Goal: Information Seeking & Learning: Learn about a topic

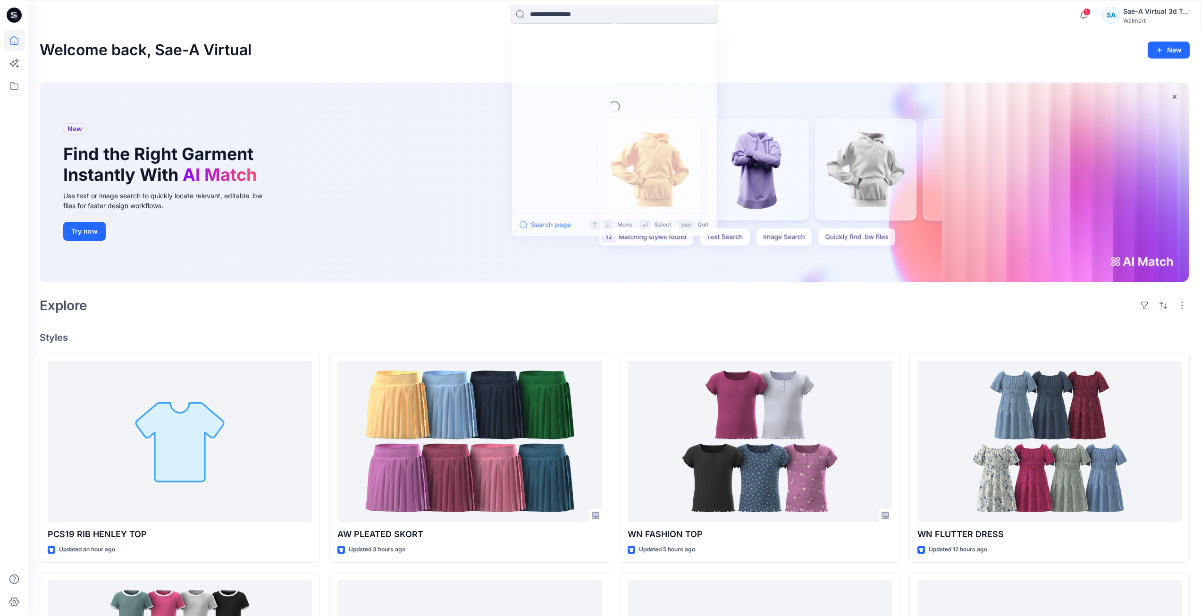
click at [700, 11] on input at bounding box center [615, 14] width 208 height 19
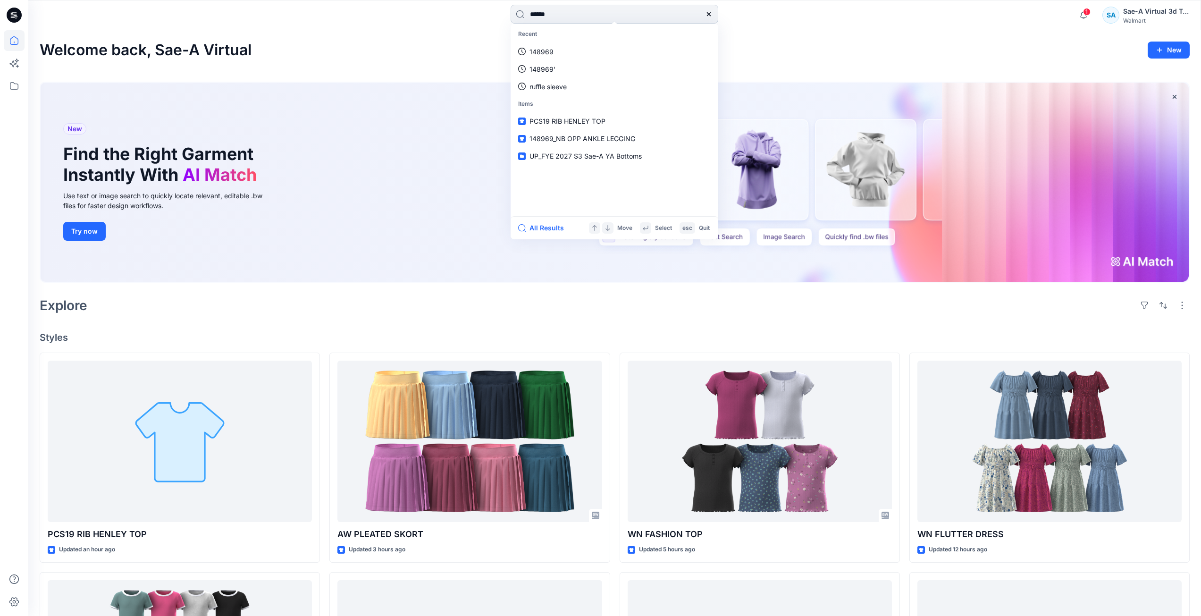
type input "******"
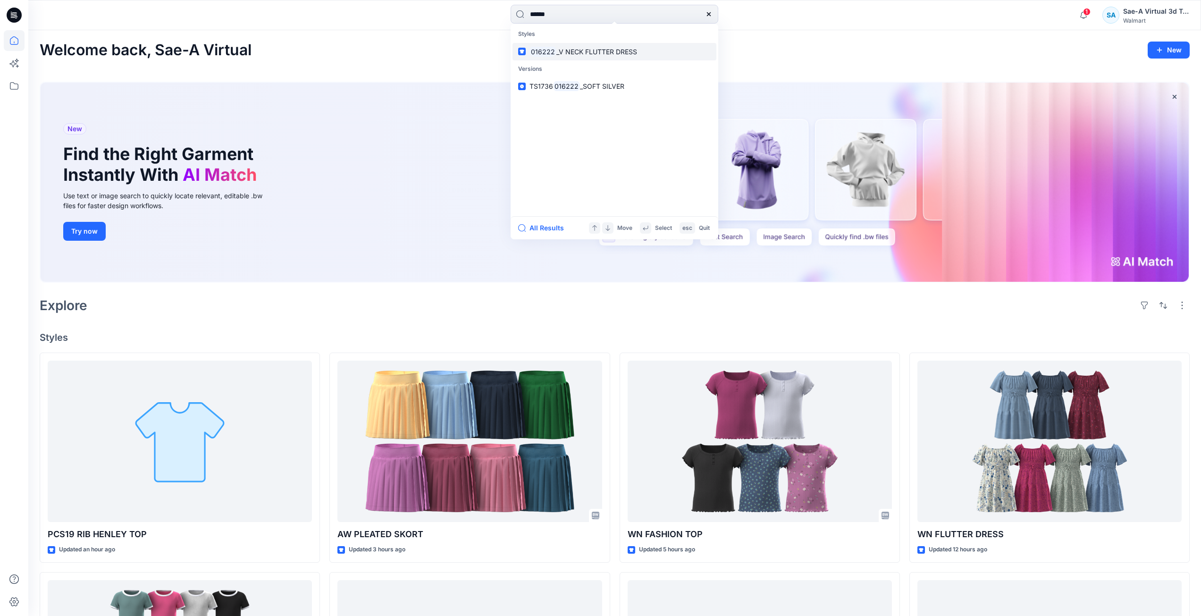
click at [599, 50] on span "_V NECK FLUTTER DRESS" at bounding box center [596, 52] width 81 height 8
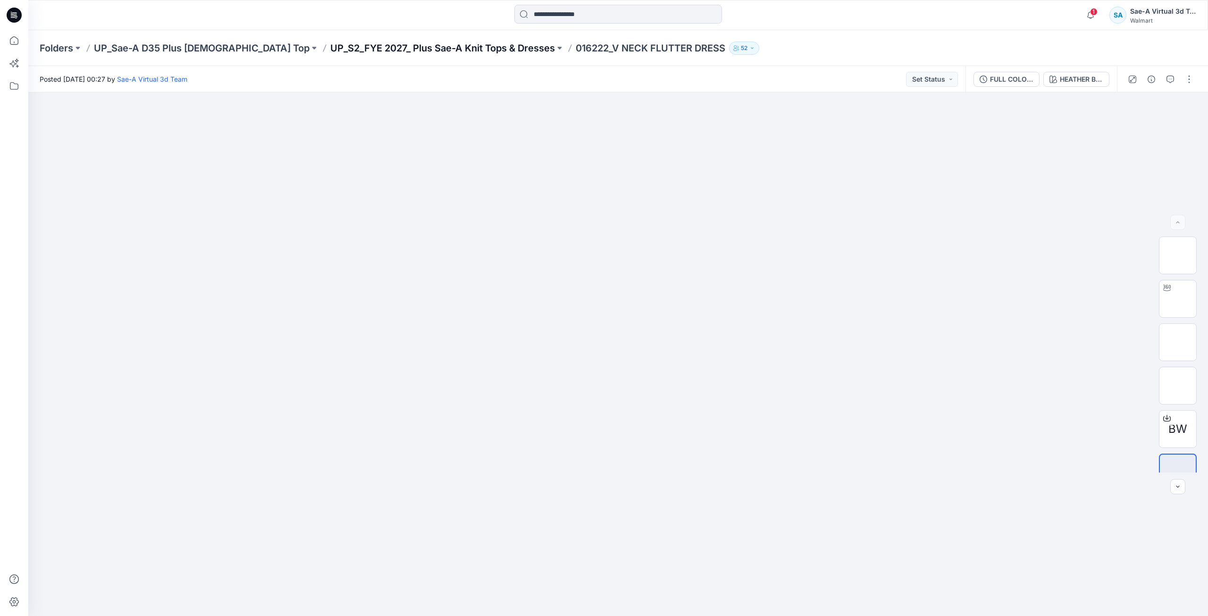
click at [445, 49] on p "UP_S2_FYE 2027_ Plus Sae-A Knit Tops & Dresses" at bounding box center [442, 48] width 225 height 13
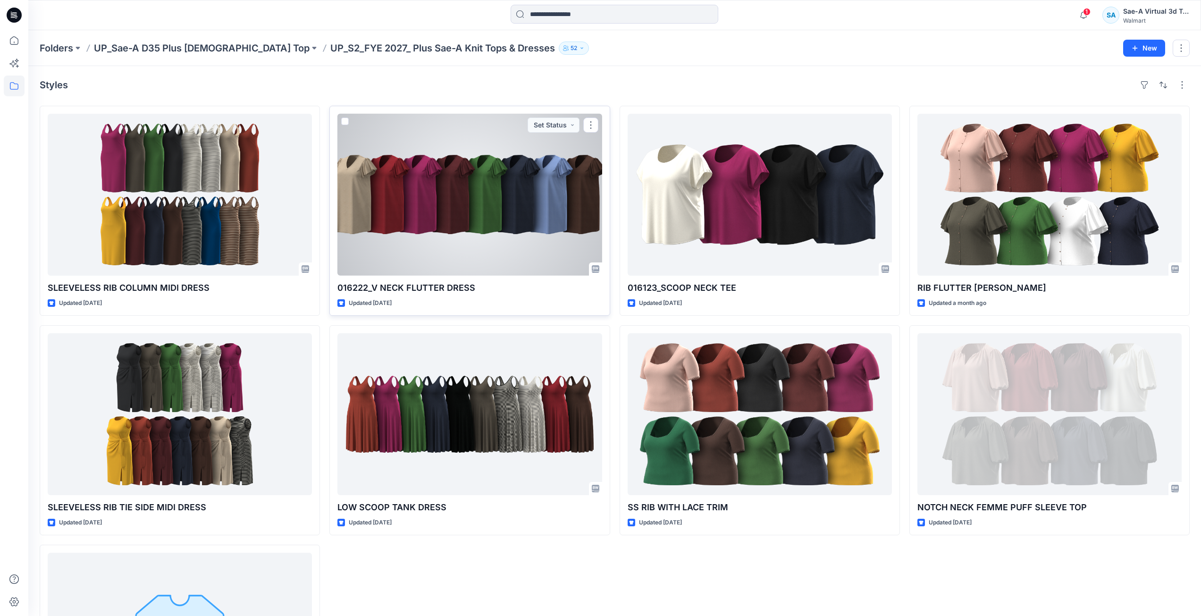
click at [477, 253] on div at bounding box center [469, 195] width 264 height 162
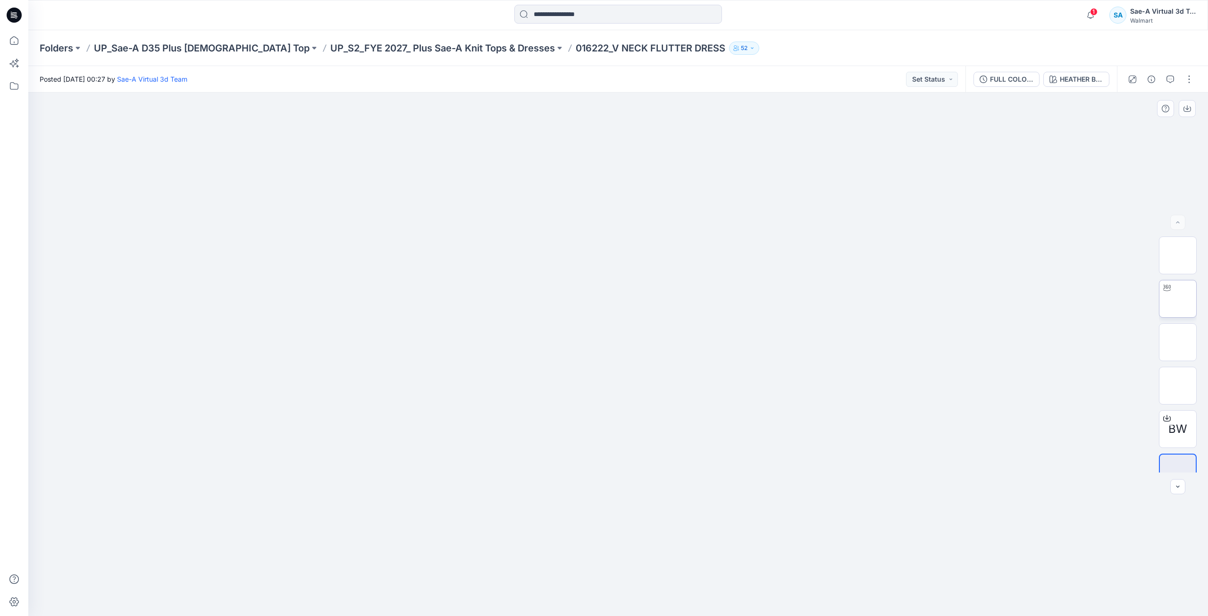
click at [1178, 299] on img at bounding box center [1178, 299] width 0 height 0
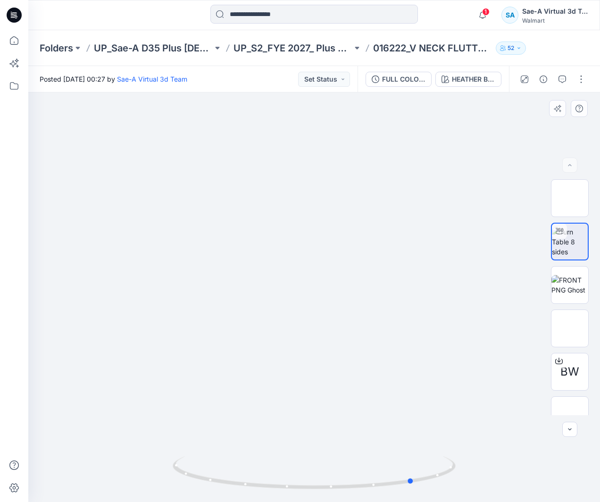
drag, startPoint x: 376, startPoint y: 479, endPoint x: 476, endPoint y: 462, distance: 101.5
click at [476, 462] on div at bounding box center [314, 298] width 572 height 410
drag, startPoint x: 320, startPoint y: 433, endPoint x: 337, endPoint y: 272, distance: 161.8
click at [335, 252] on div at bounding box center [314, 298] width 572 height 410
drag, startPoint x: 446, startPoint y: 468, endPoint x: 433, endPoint y: 473, distance: 13.9
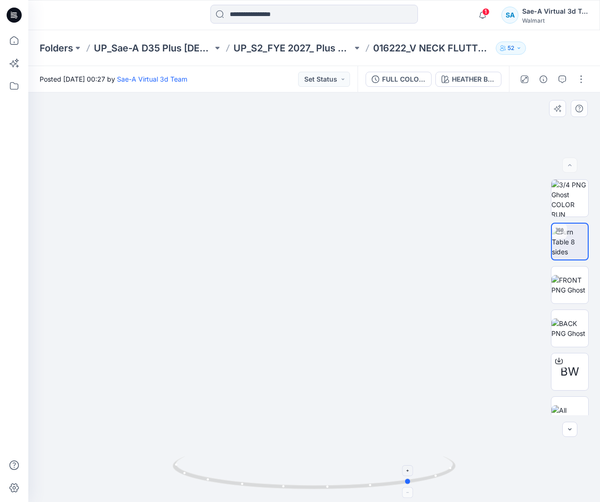
click at [433, 473] on icon at bounding box center [316, 473] width 286 height 35
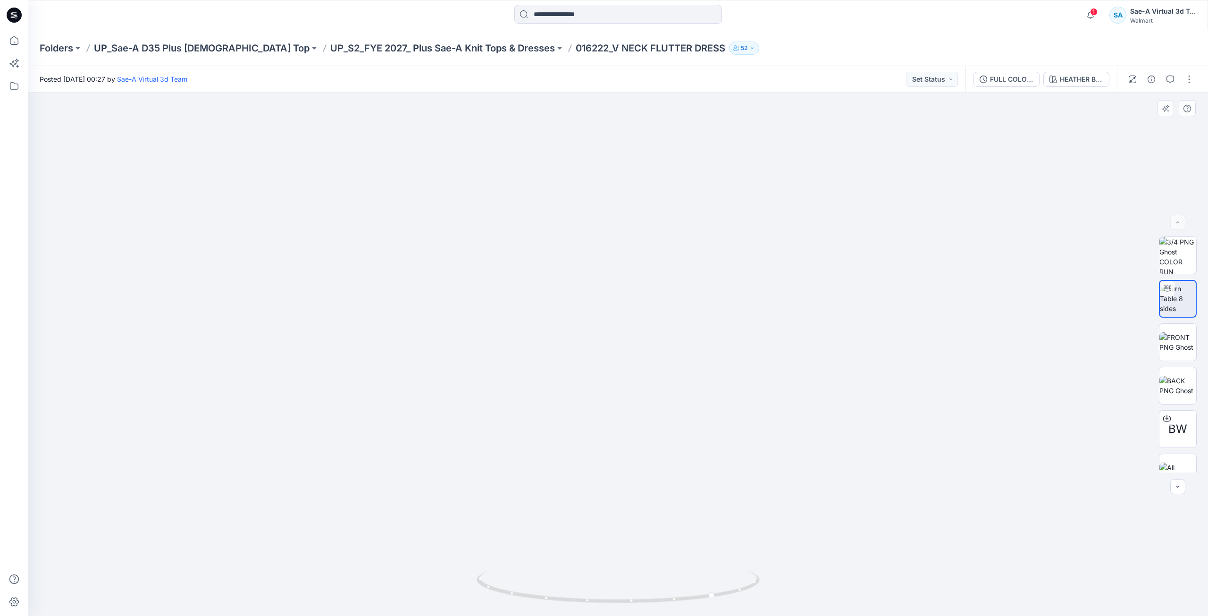
drag, startPoint x: 724, startPoint y: 504, endPoint x: 731, endPoint y: 277, distance: 227.1
click at [731, 277] on img at bounding box center [618, 125] width 984 height 981
click at [378, 54] on p "UP_S2_FYE 2027_ Plus Sae-A Knit Tops & Dresses" at bounding box center [442, 48] width 225 height 13
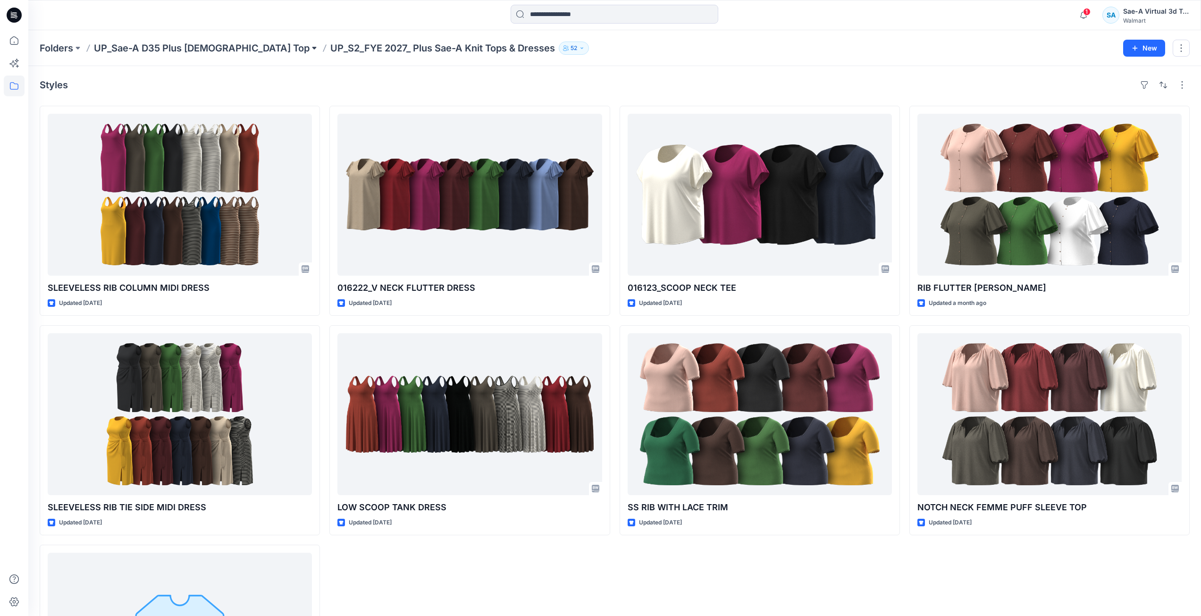
click at [310, 51] on button at bounding box center [314, 48] width 9 height 13
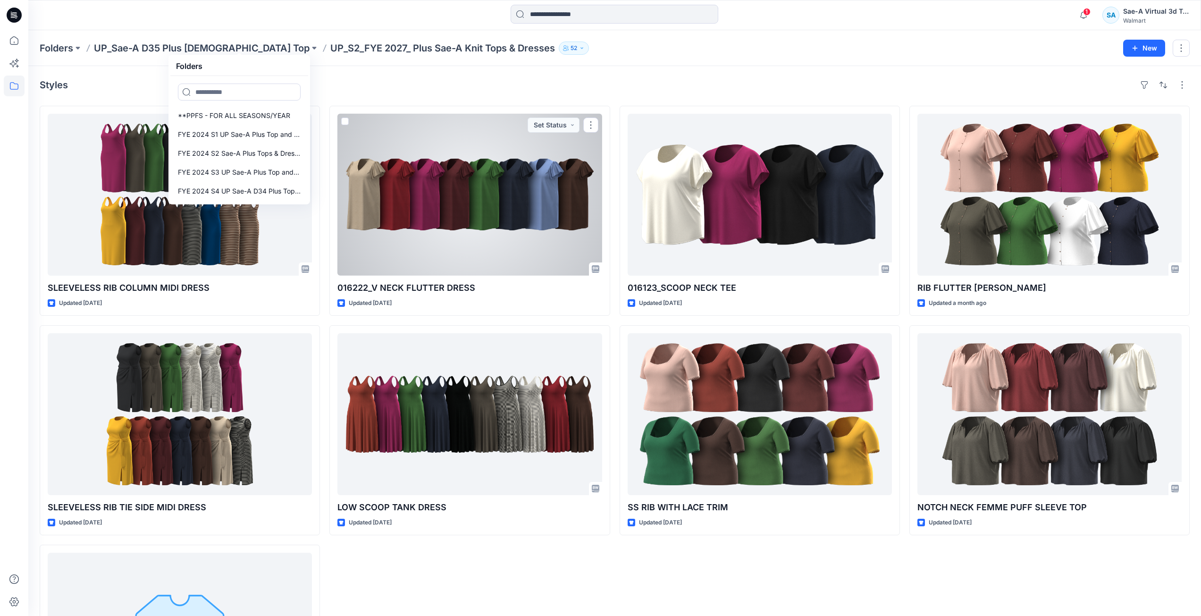
drag, startPoint x: 469, startPoint y: 231, endPoint x: 463, endPoint y: 231, distance: 5.7
click at [469, 231] on div at bounding box center [469, 195] width 264 height 162
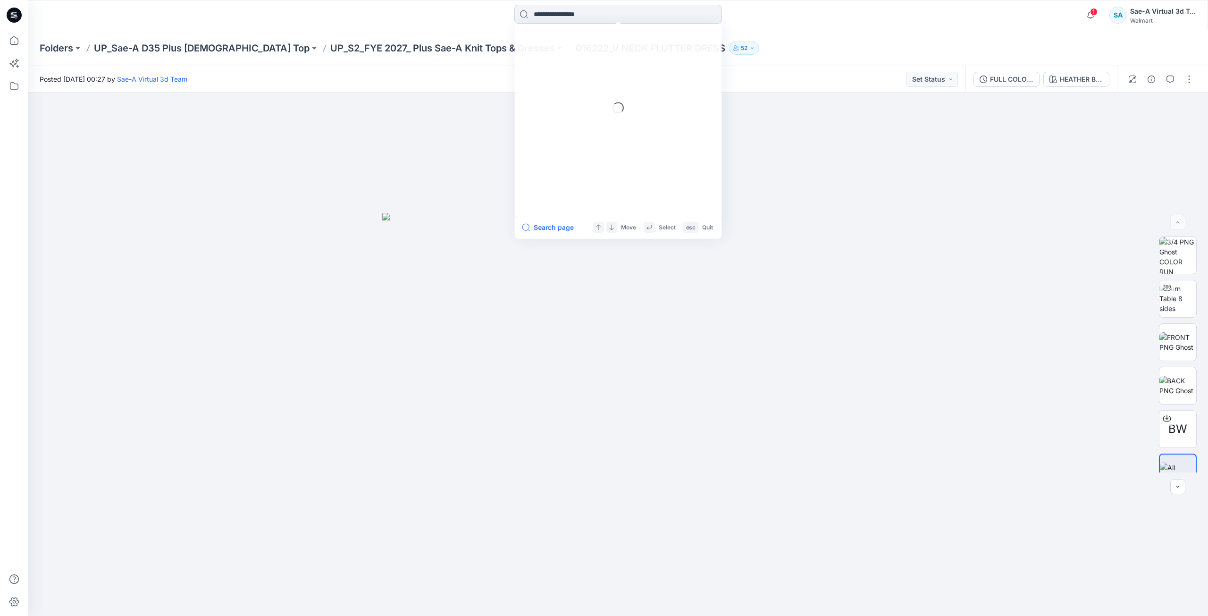
click at [585, 14] on input at bounding box center [618, 14] width 208 height 19
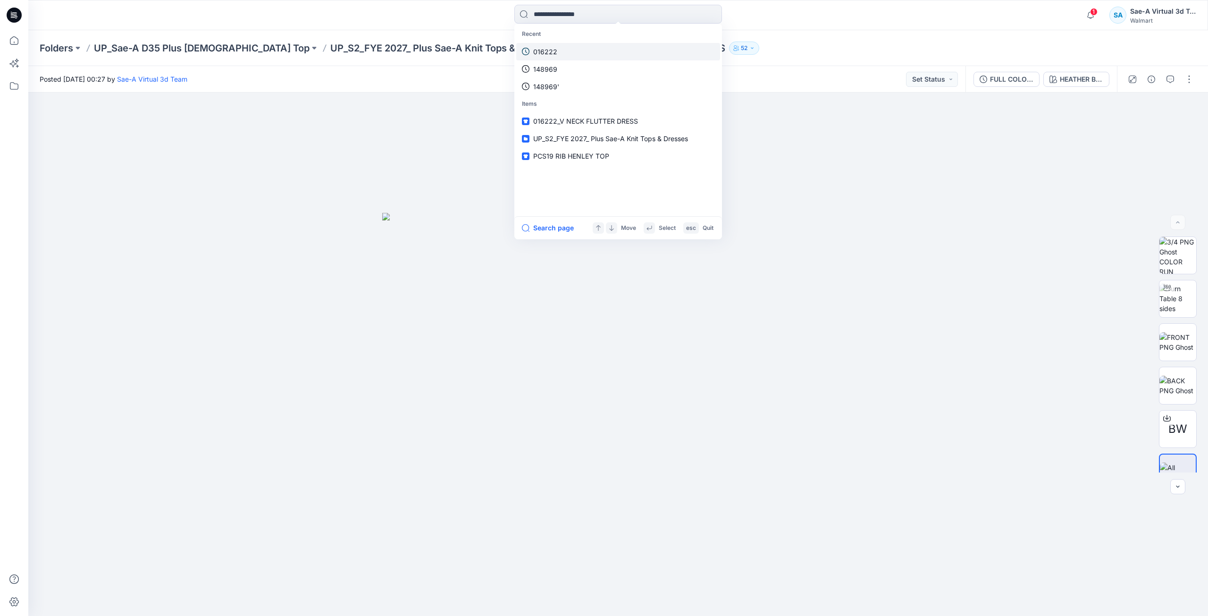
click at [598, 50] on link "016222" at bounding box center [618, 51] width 204 height 17
